Goal: Information Seeking & Learning: Check status

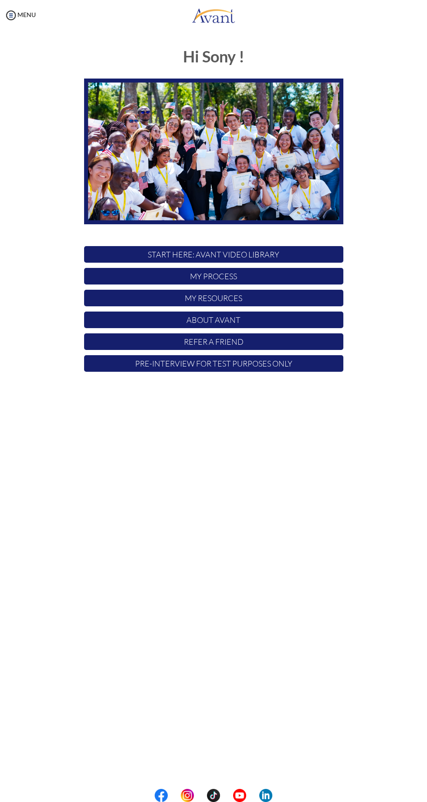
click at [297, 283] on p "My Process" at bounding box center [214, 276] width 260 height 17
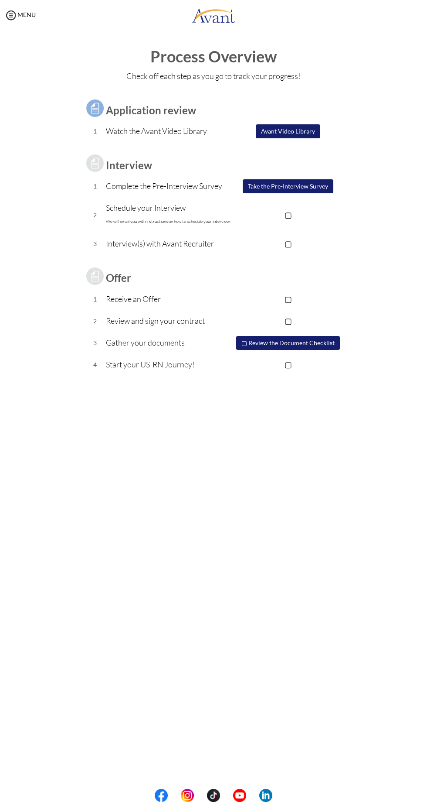
click at [105, 129] on td "1" at bounding box center [95, 131] width 22 height 22
click at [290, 152] on td at bounding box center [288, 163] width 110 height 24
click at [304, 131] on button "Avant Video Library" at bounding box center [288, 131] width 65 height 15
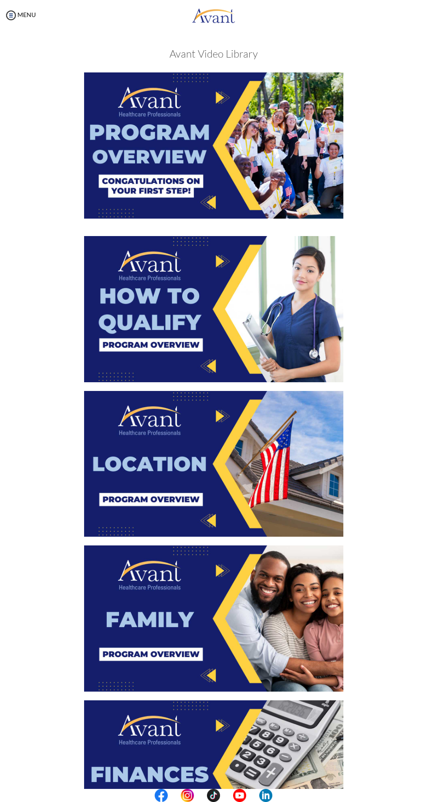
click at [129, 171] on img at bounding box center [214, 145] width 260 height 146
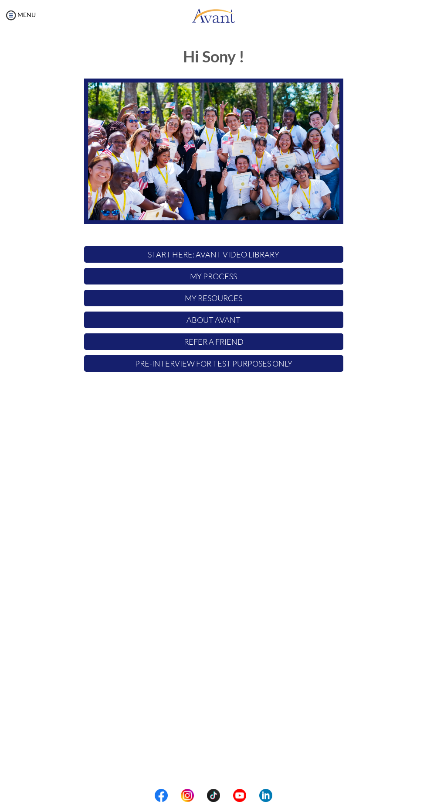
click at [258, 271] on p "My Process" at bounding box center [214, 276] width 260 height 17
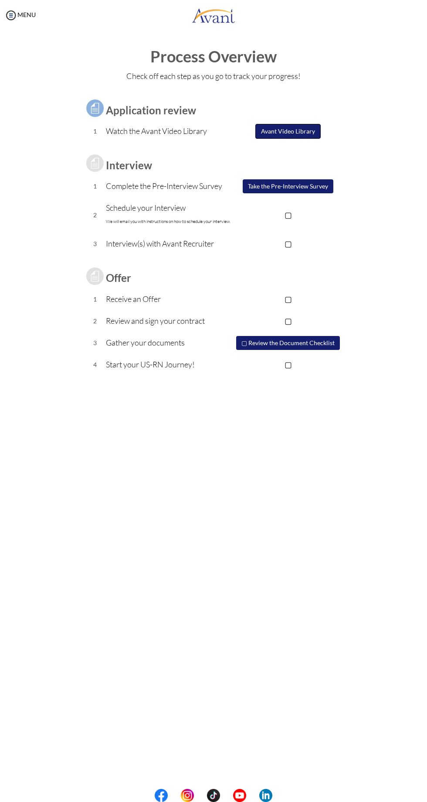
click at [289, 131] on button "Avant Video Library" at bounding box center [288, 131] width 65 height 15
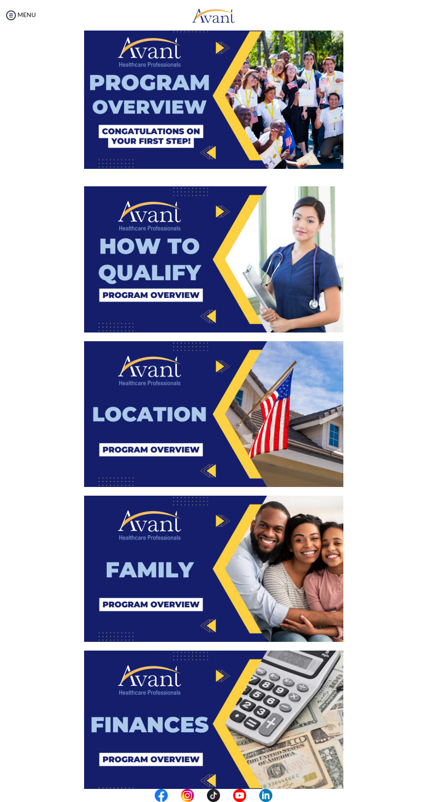
scroll to position [99, 0]
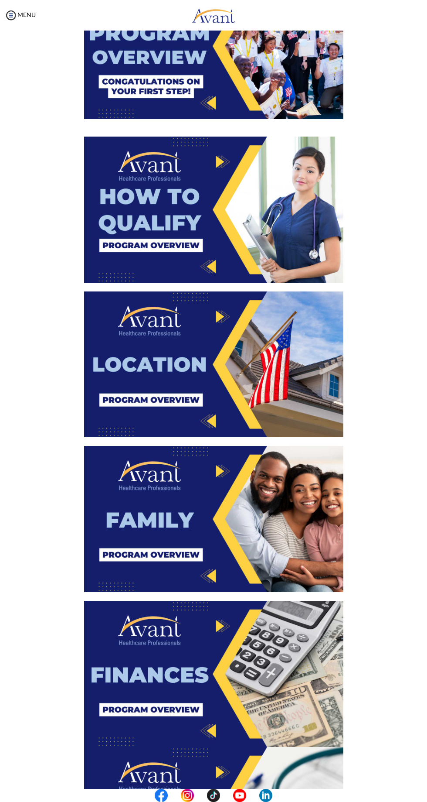
click at [287, 244] on img at bounding box center [214, 210] width 260 height 146
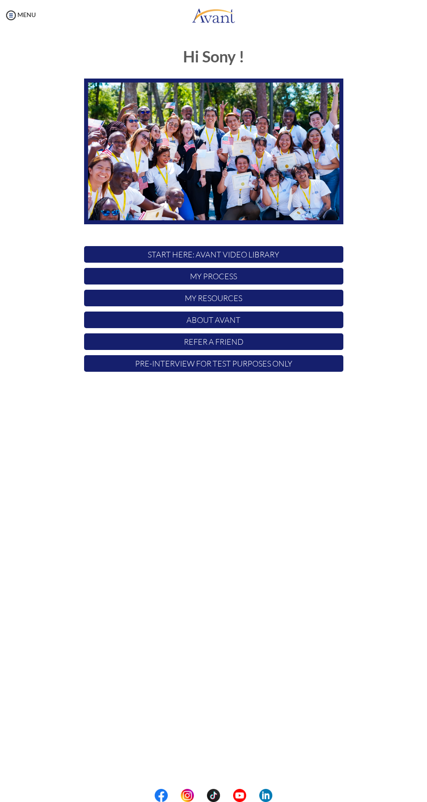
click at [295, 277] on p "My Process" at bounding box center [214, 276] width 260 height 17
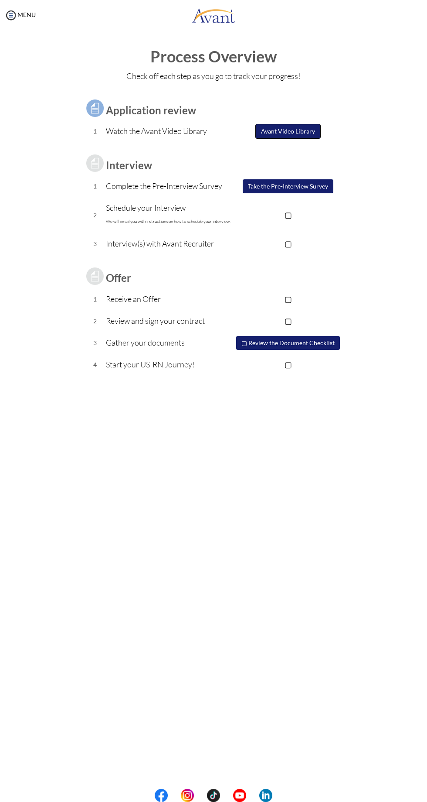
click at [304, 131] on button "Avant Video Library" at bounding box center [288, 131] width 65 height 15
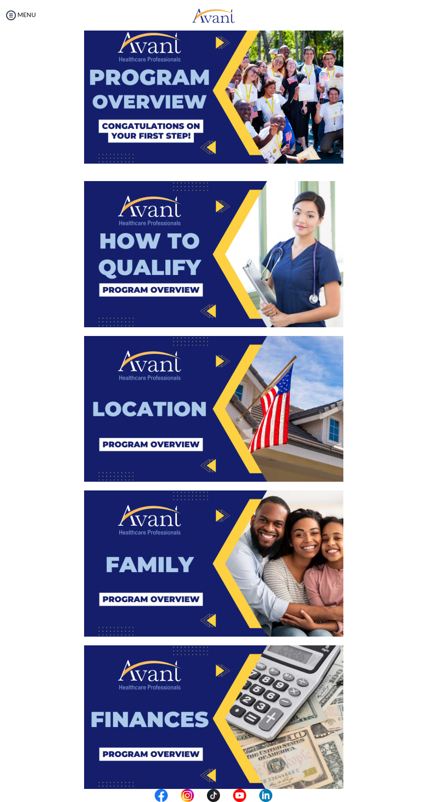
scroll to position [60, 0]
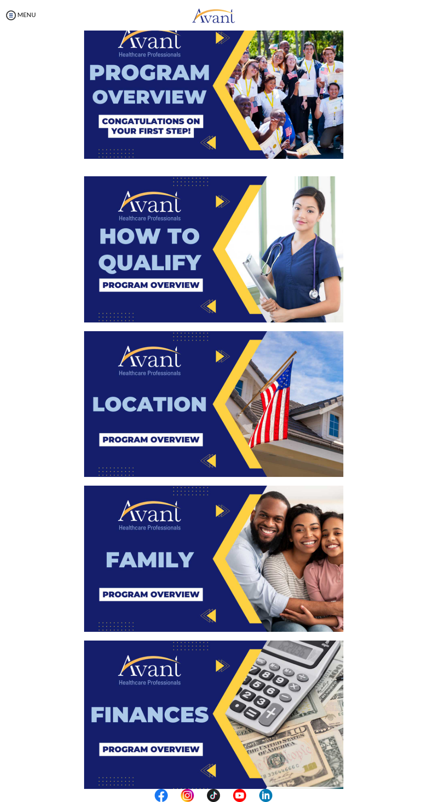
click at [278, 417] on img at bounding box center [214, 404] width 260 height 146
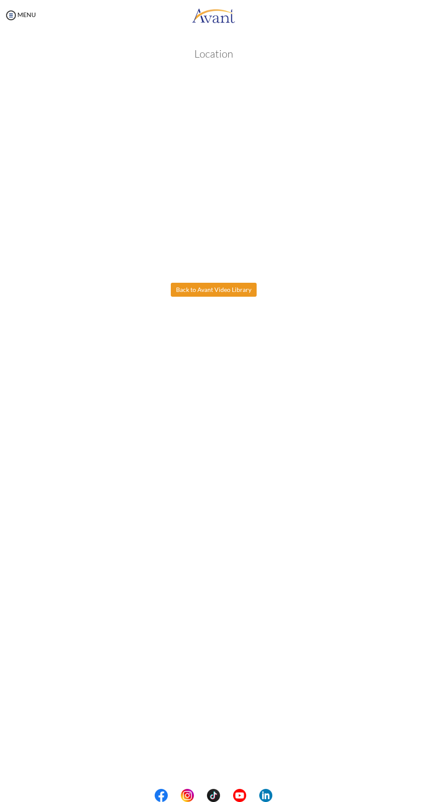
click at [255, 290] on body "Maintenance break. Please come back in 2 hours. MENU My Status What is the next…" at bounding box center [213, 401] width 427 height 802
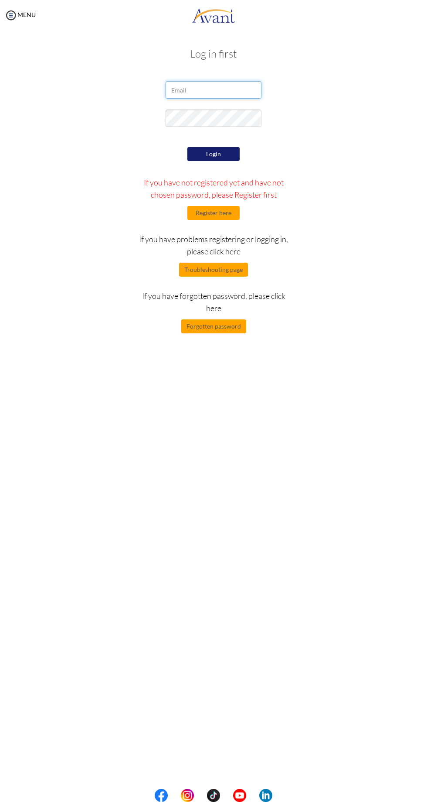
click at [237, 91] on input "email" at bounding box center [214, 89] width 96 height 17
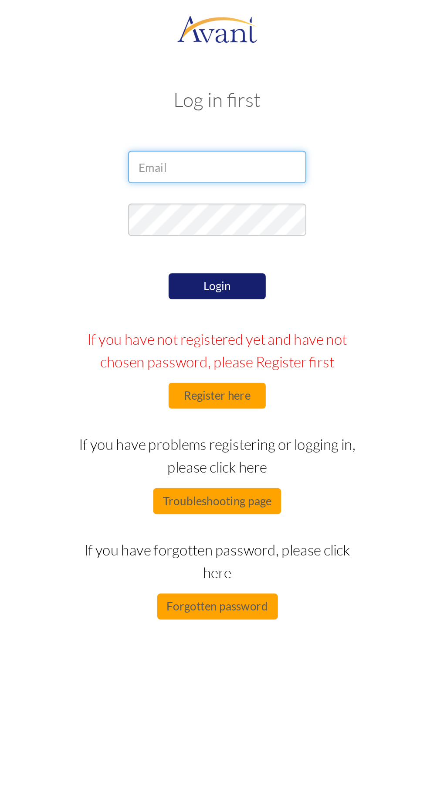
type input "sony5524901@gmail.com"
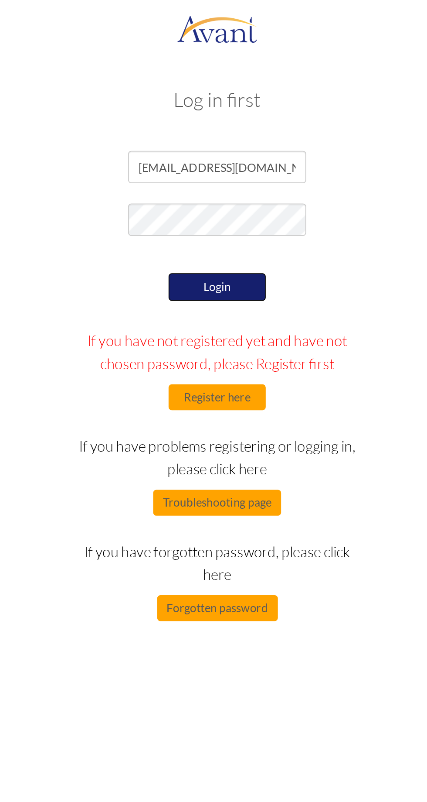
click at [232, 157] on button "Login" at bounding box center [214, 154] width 52 height 15
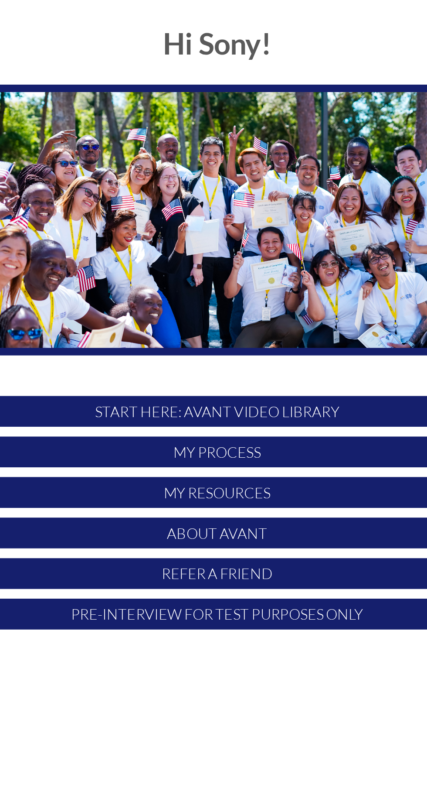
click at [261, 282] on p "My Process" at bounding box center [214, 276] width 260 height 17
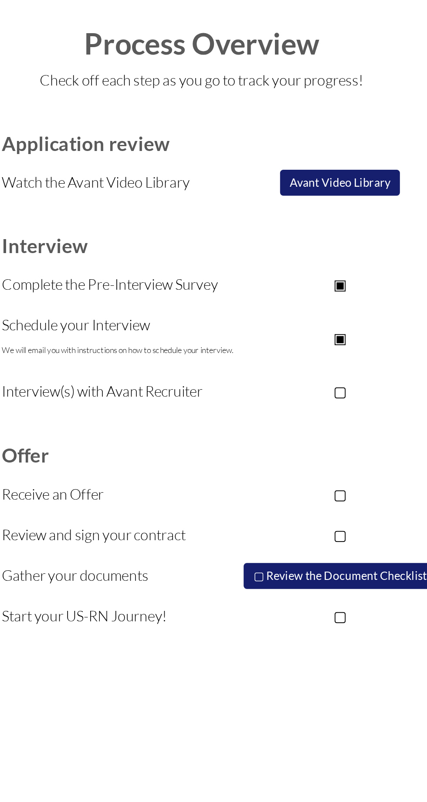
click at [293, 212] on p "▣" at bounding box center [288, 214] width 110 height 12
click at [292, 214] on p "▢" at bounding box center [288, 214] width 110 height 12
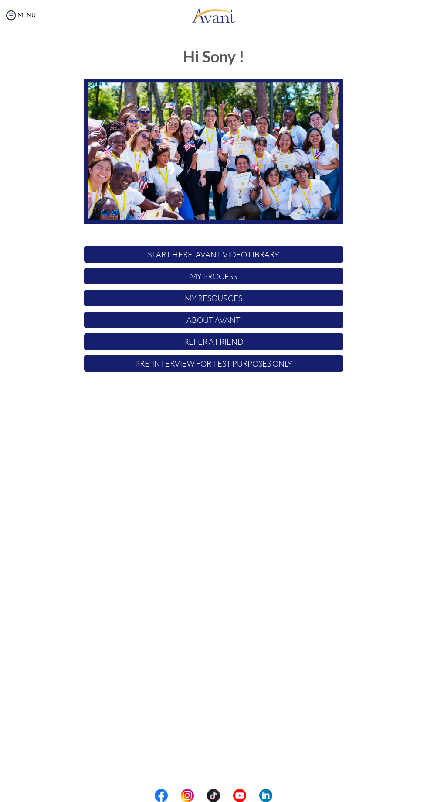
click at [269, 279] on p "My Process" at bounding box center [214, 276] width 260 height 17
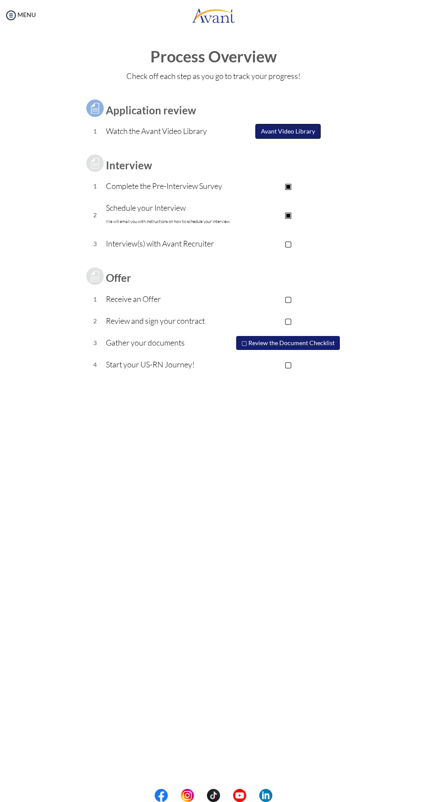
click at [300, 134] on button "Avant Video Library" at bounding box center [288, 131] width 65 height 15
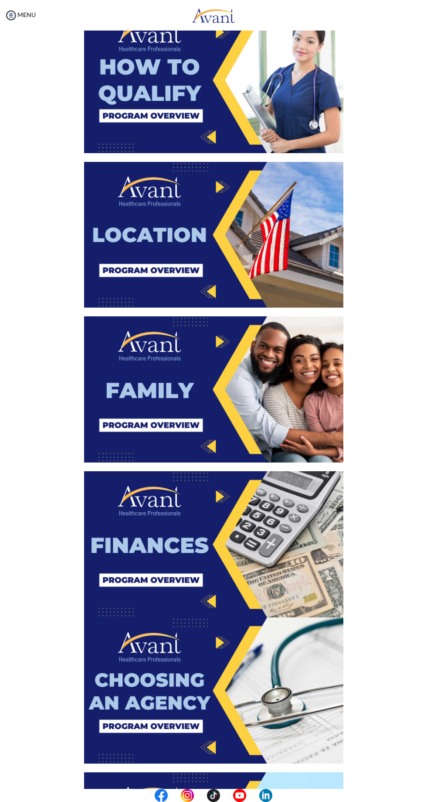
scroll to position [235, 0]
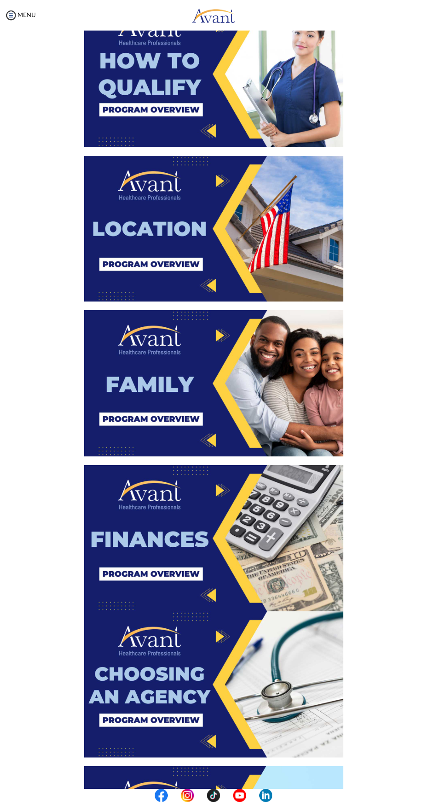
click at [295, 412] on img at bounding box center [214, 383] width 260 height 146
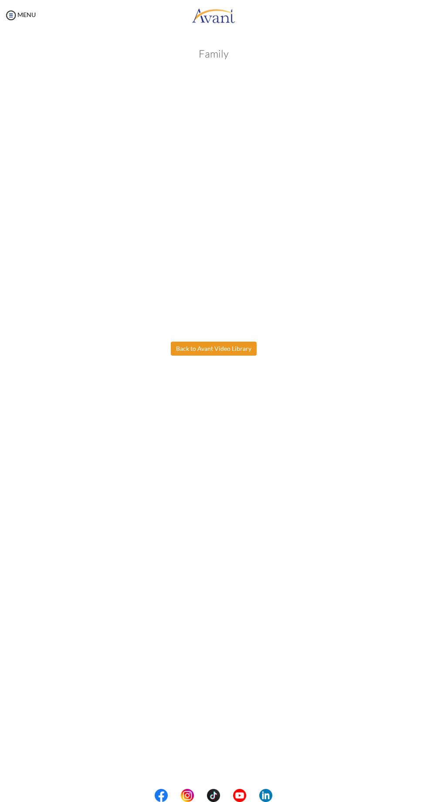
click at [191, 347] on body "Maintenance break. Please come back in 2 hours. MENU My Status What is the next…" at bounding box center [213, 401] width 427 height 802
click at [225, 345] on button "Back to Avant Video Library" at bounding box center [214, 349] width 86 height 14
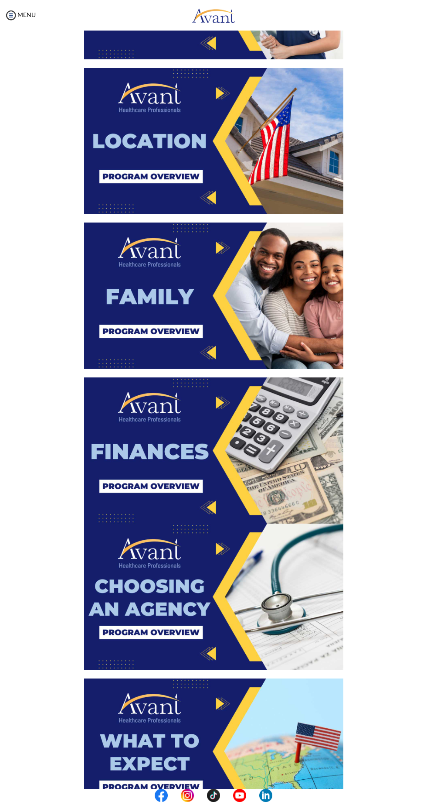
scroll to position [319, 0]
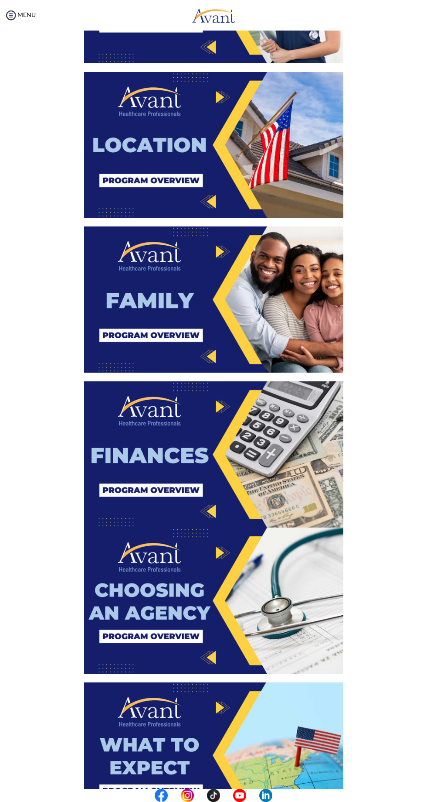
click at [324, 487] on img at bounding box center [214, 454] width 260 height 146
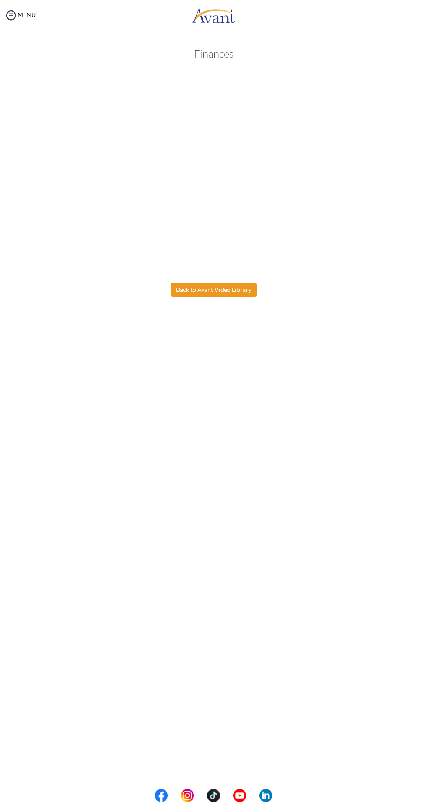
click at [188, 290] on body "Maintenance break. Please come back in 2 hours. MENU My Status What is the next…" at bounding box center [213, 401] width 427 height 802
click at [228, 287] on button "Back to Avant Video Library" at bounding box center [214, 290] width 86 height 14
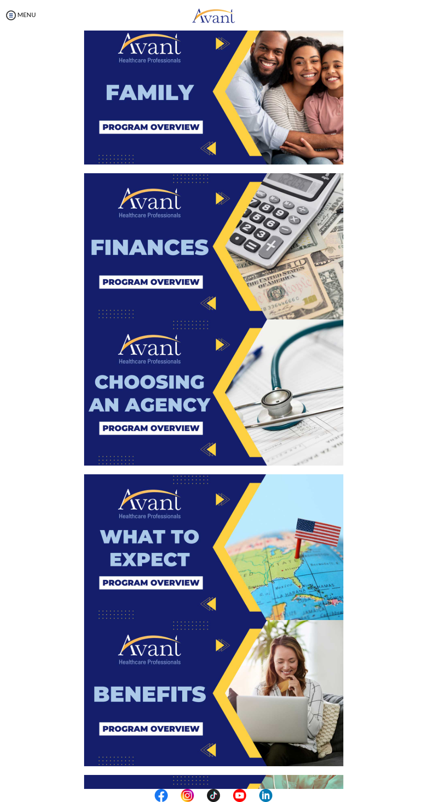
scroll to position [527, 0]
click at [279, 416] on img at bounding box center [214, 392] width 260 height 146
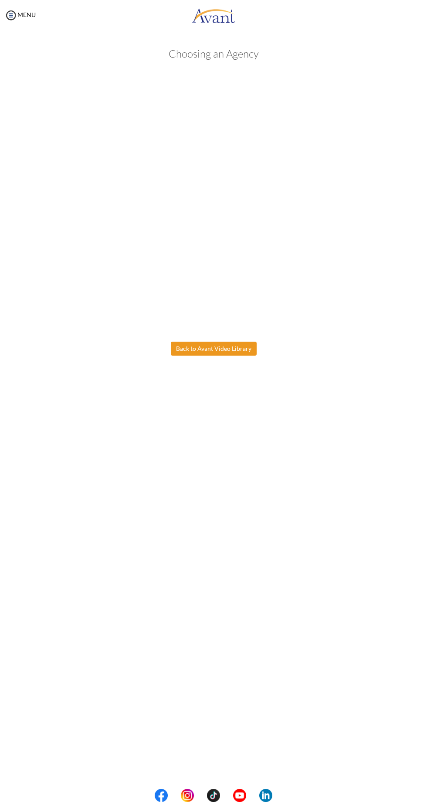
click at [243, 351] on body "Maintenance break. Please come back in 2 hours. MENU My Status What is the next…" at bounding box center [213, 401] width 427 height 802
click at [188, 348] on button "Back to Avant Video Library" at bounding box center [214, 349] width 86 height 14
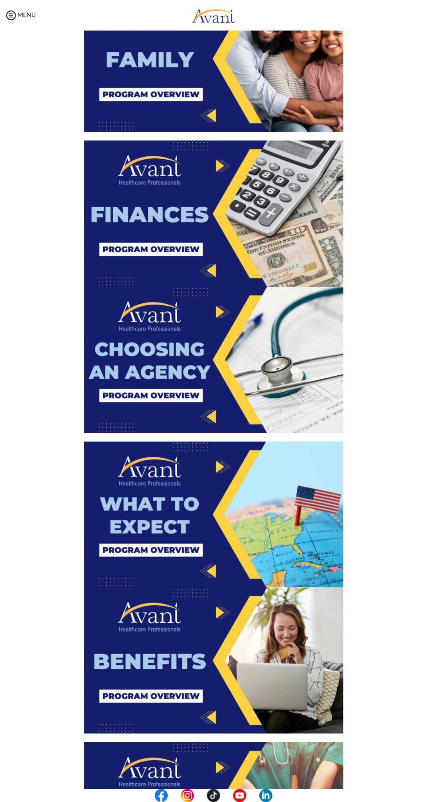
scroll to position [565, 0]
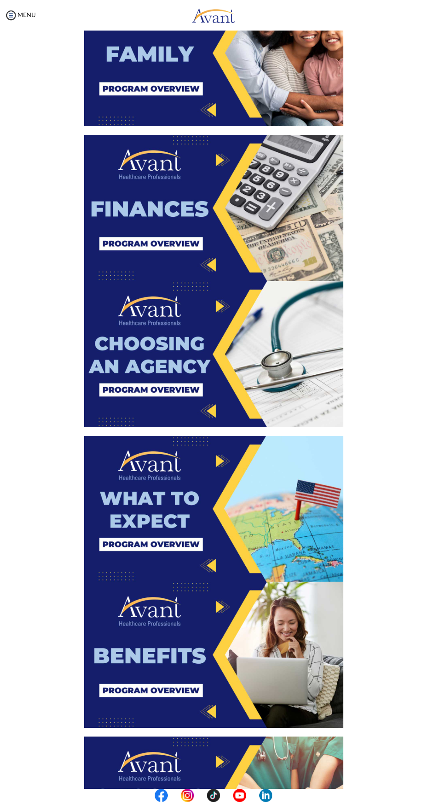
click at [290, 566] on img at bounding box center [214, 509] width 260 height 146
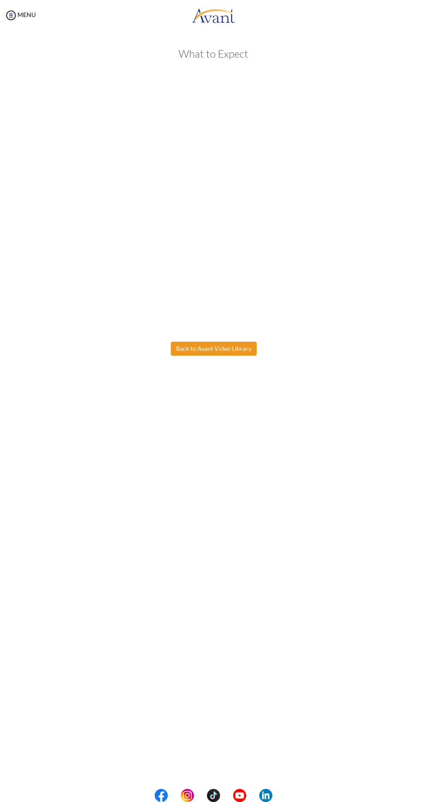
click at [255, 345] on body "Maintenance break. Please come back in 2 hours. MENU My Status What is the next…" at bounding box center [213, 401] width 427 height 802
click at [243, 346] on button "Back to Avant Video Library" at bounding box center [214, 349] width 86 height 14
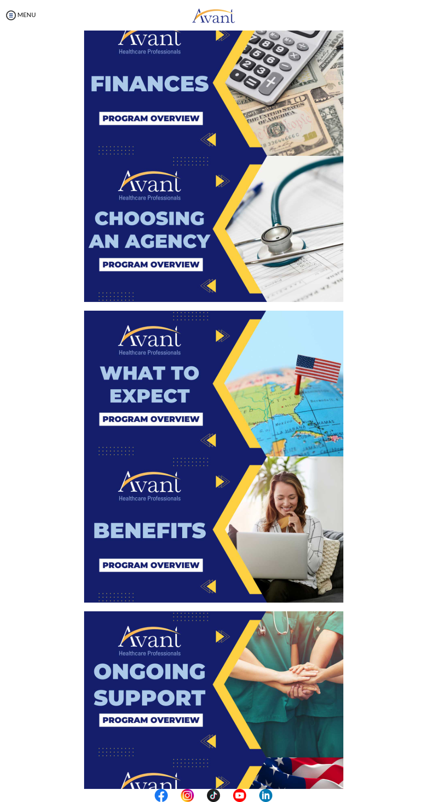
scroll to position [694, 0]
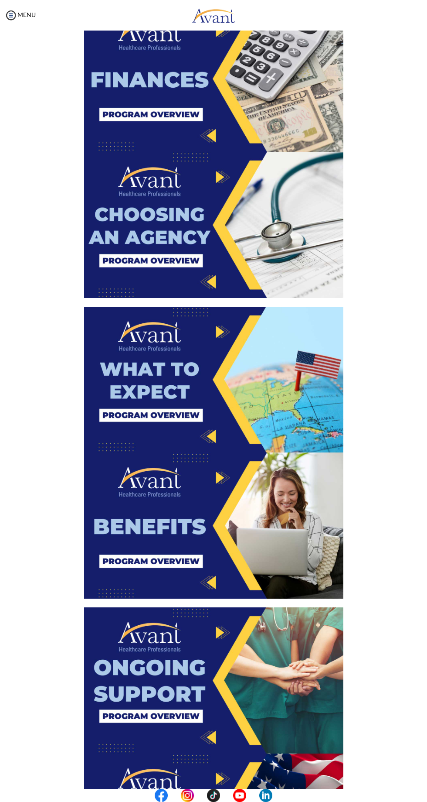
click at [291, 544] on img at bounding box center [214, 525] width 260 height 146
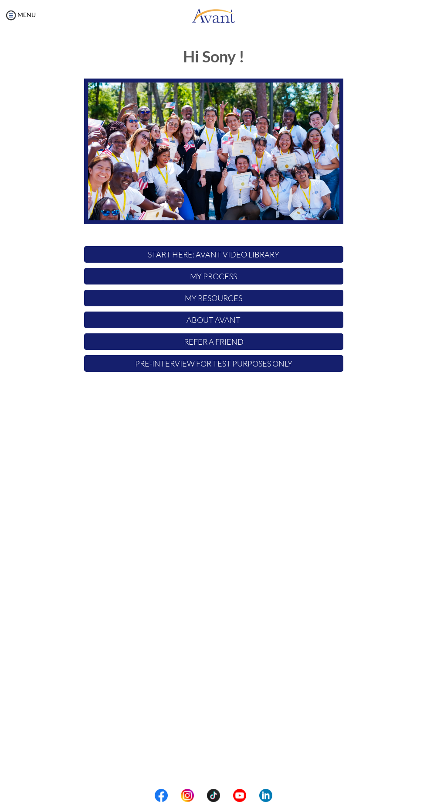
click at [150, 269] on p "My Process" at bounding box center [214, 276] width 260 height 17
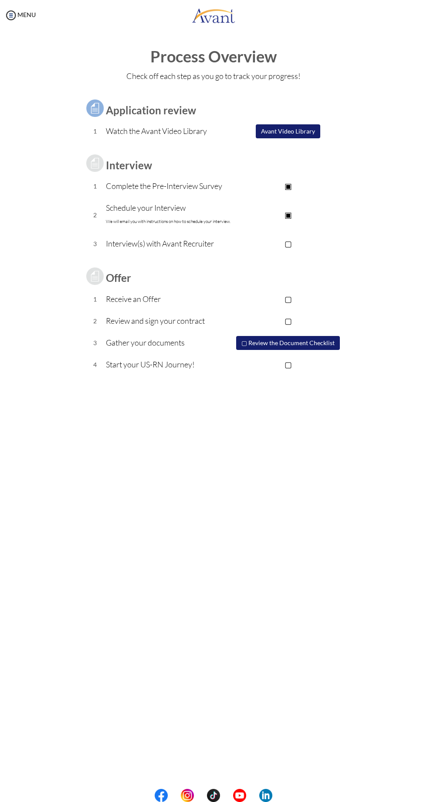
click at [131, 205] on p "Schedule your Interview We will email you with instructions on how to schedule …" at bounding box center [169, 215] width 127 height 26
click at [321, 583] on div "My Status What is the next step? We would like you to watch the introductory vi…" at bounding box center [213, 432] width 427 height 802
click at [421, 605] on div "My Status What is the next step? We would like you to watch the introductory vi…" at bounding box center [213, 432] width 427 height 802
click at [296, 128] on button "Avant Video Library" at bounding box center [288, 131] width 65 height 15
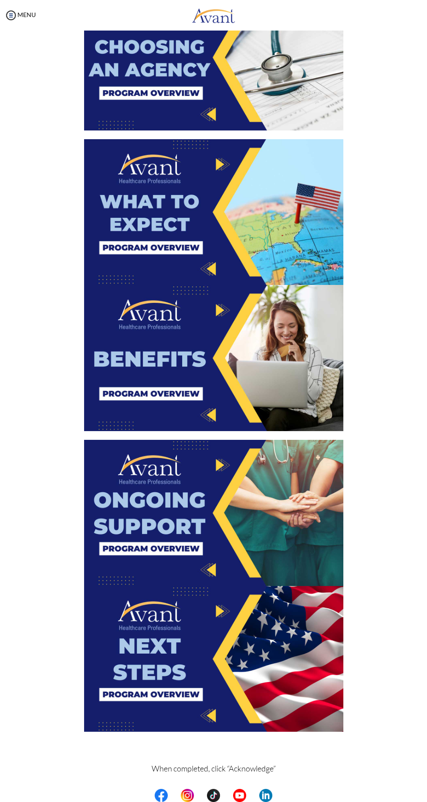
scroll to position [892, 0]
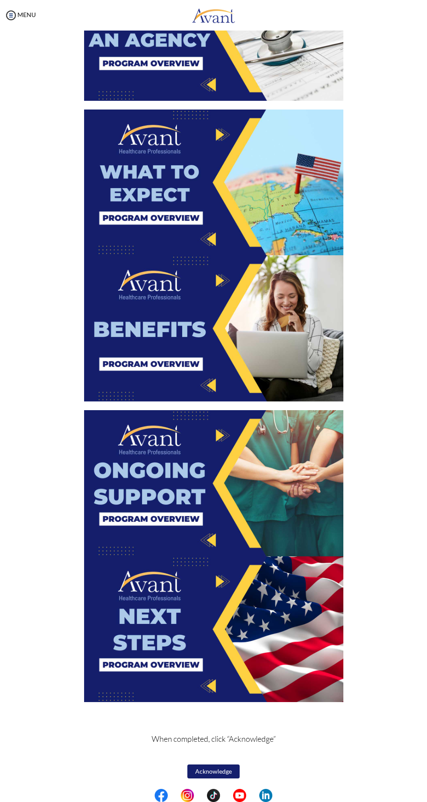
click at [245, 631] on img at bounding box center [214, 629] width 260 height 146
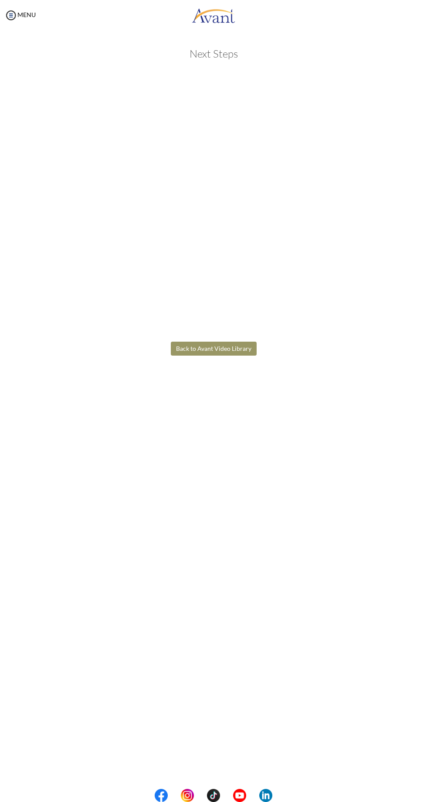
click at [27, 134] on body "Maintenance break. Please come back in 2 hours. MENU My Status What is the next…" at bounding box center [213, 401] width 427 height 802
click at [220, 348] on button "Back to Avant Video Library" at bounding box center [214, 349] width 86 height 14
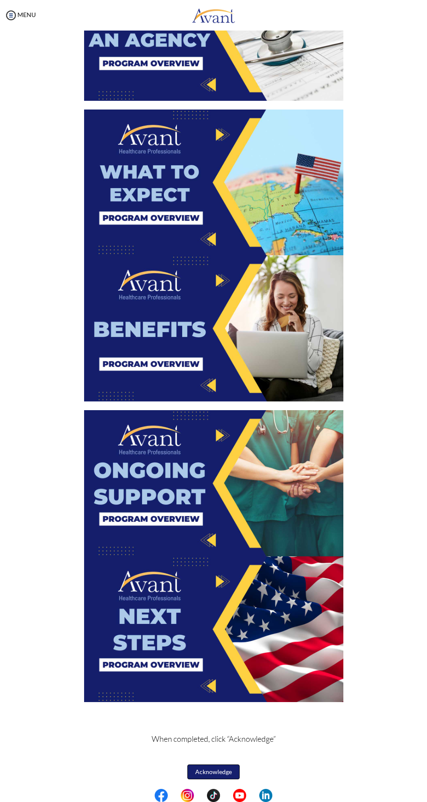
click at [233, 769] on button "Acknowledge" at bounding box center [214, 771] width 52 height 15
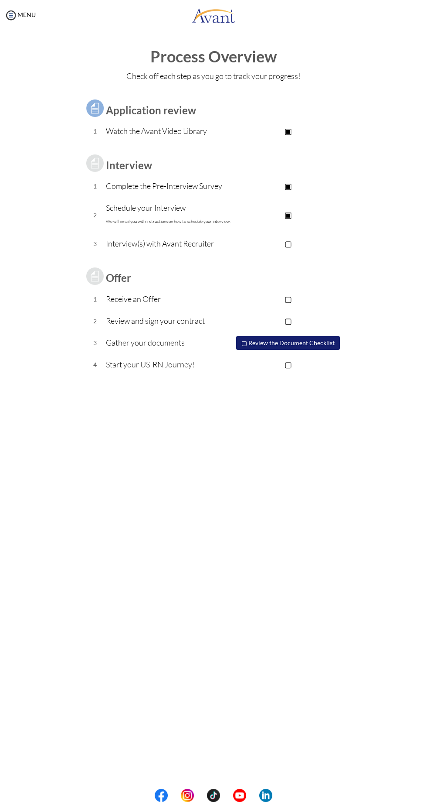
click at [299, 180] on td "▣ Take the Pre-Interview Survey" at bounding box center [288, 186] width 110 height 22
click at [312, 345] on button "▢ Review the Document Checklist" at bounding box center [288, 342] width 105 height 15
